Goal: Task Accomplishment & Management: Manage account settings

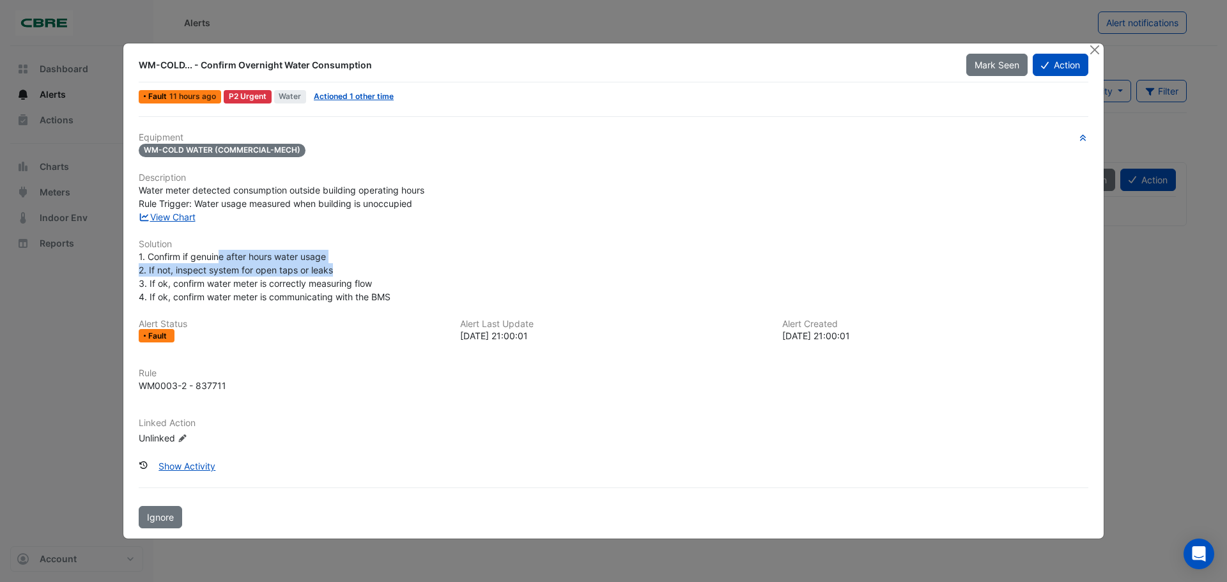
drag, startPoint x: 220, startPoint y: 258, endPoint x: 409, endPoint y: 265, distance: 189.4
click at [409, 265] on div "1. Confirm if genuine after hours water usage 2. If not, inspect system for ope…" at bounding box center [614, 277] width 950 height 54
click at [183, 217] on link "View Chart" at bounding box center [167, 217] width 57 height 11
click at [1058, 65] on button "Action" at bounding box center [1061, 65] width 56 height 22
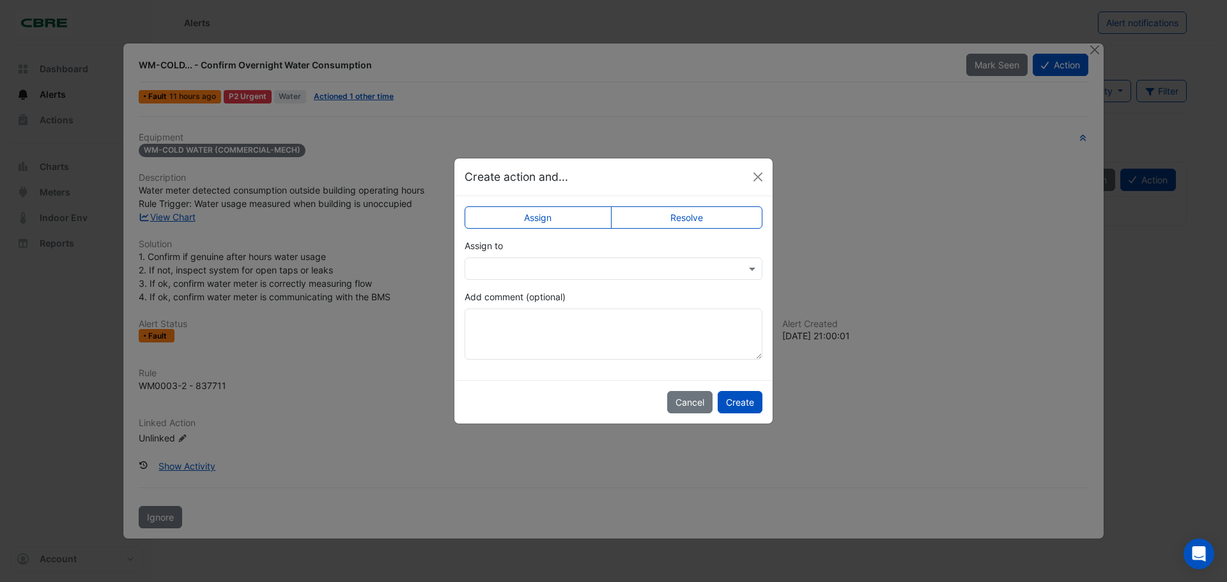
click at [635, 272] on input "text" at bounding box center [601, 269] width 258 height 13
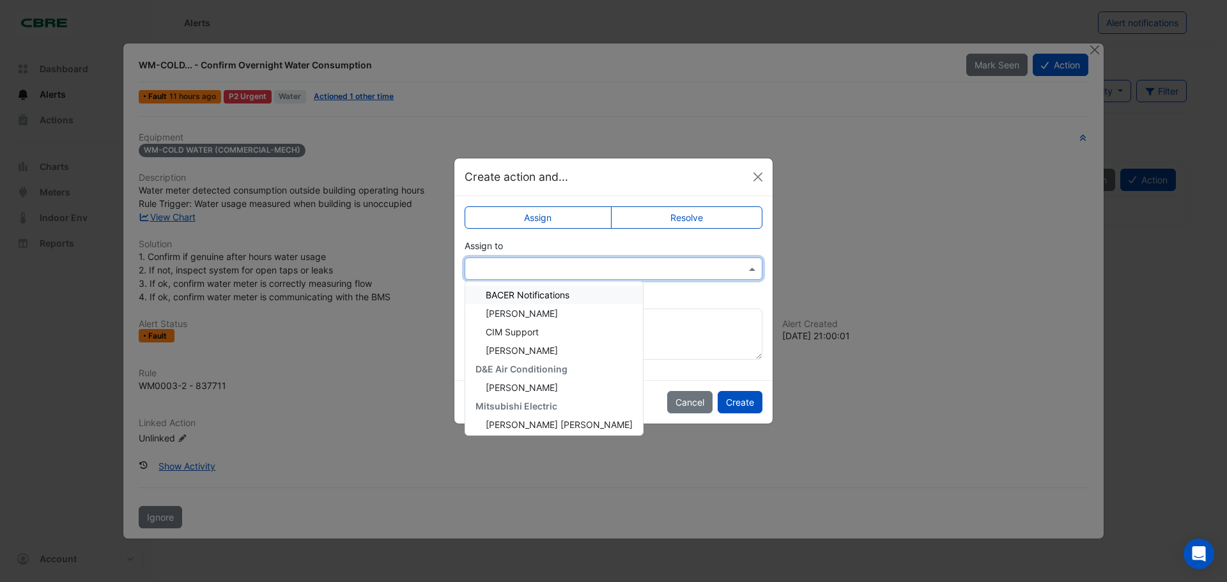
scroll to position [98, 0]
click at [550, 418] on div "[PERSON_NAME]" at bounding box center [554, 421] width 178 height 19
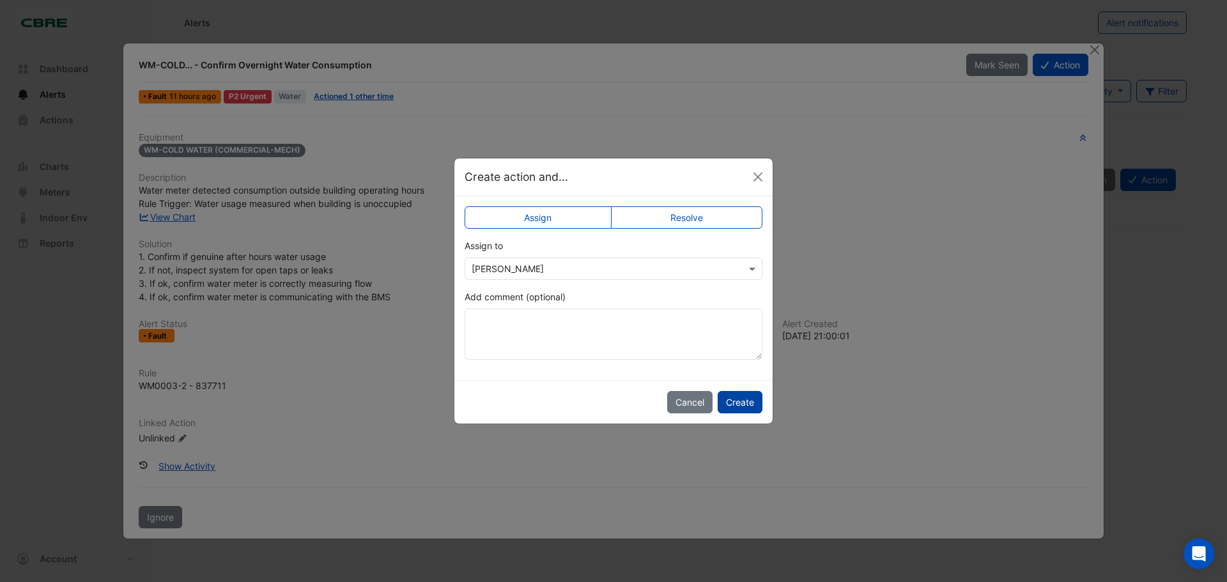
click at [734, 401] on button "Create" at bounding box center [740, 402] width 45 height 22
